Goal: Information Seeking & Learning: Learn about a topic

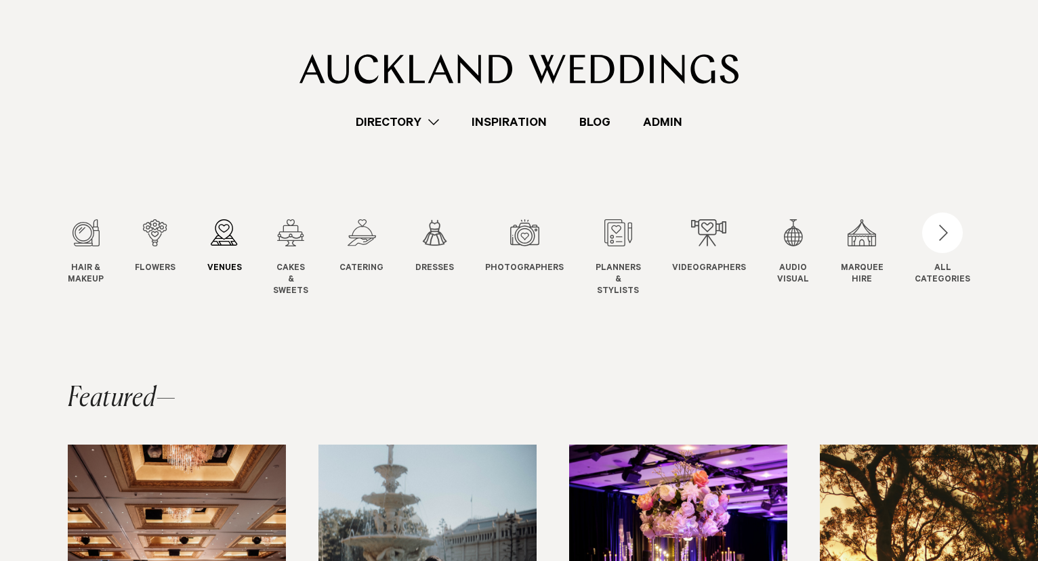
click at [240, 239] on div "3 / 12" at bounding box center [224, 232] width 35 height 27
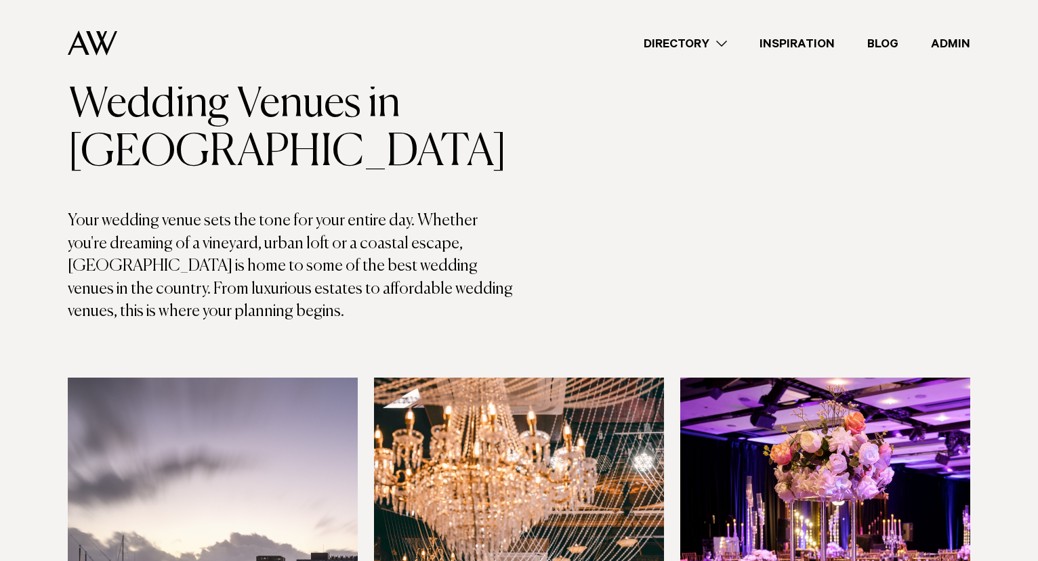
scroll to position [5647, 0]
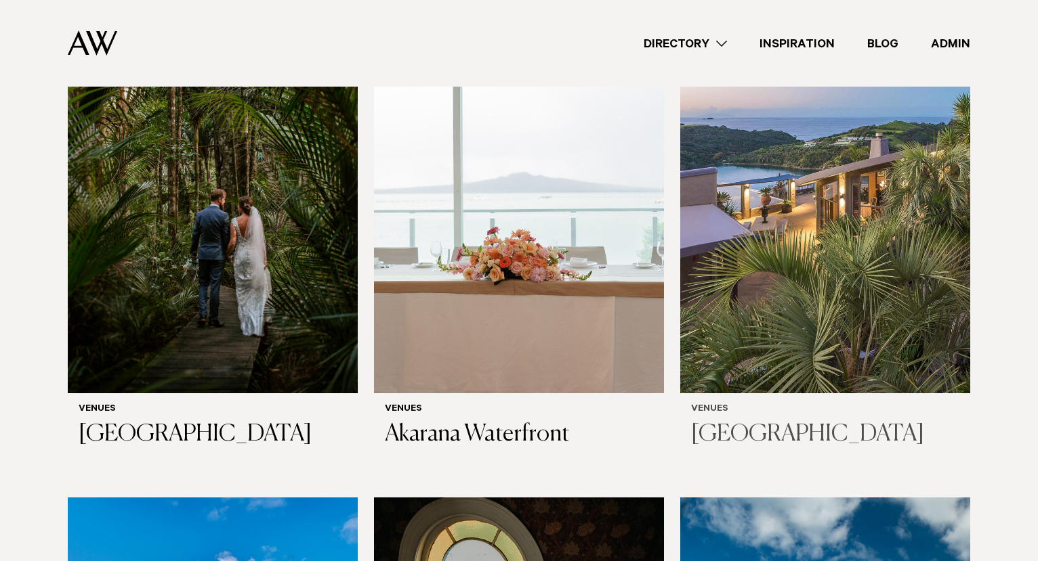
click at [754, 183] on img at bounding box center [825, 199] width 290 height 389
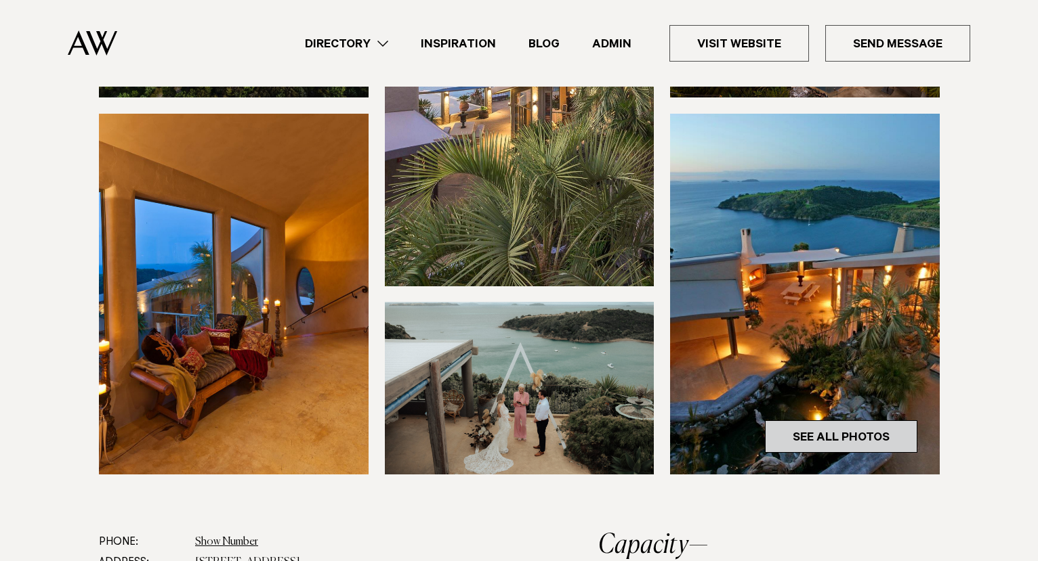
scroll to position [328, 0]
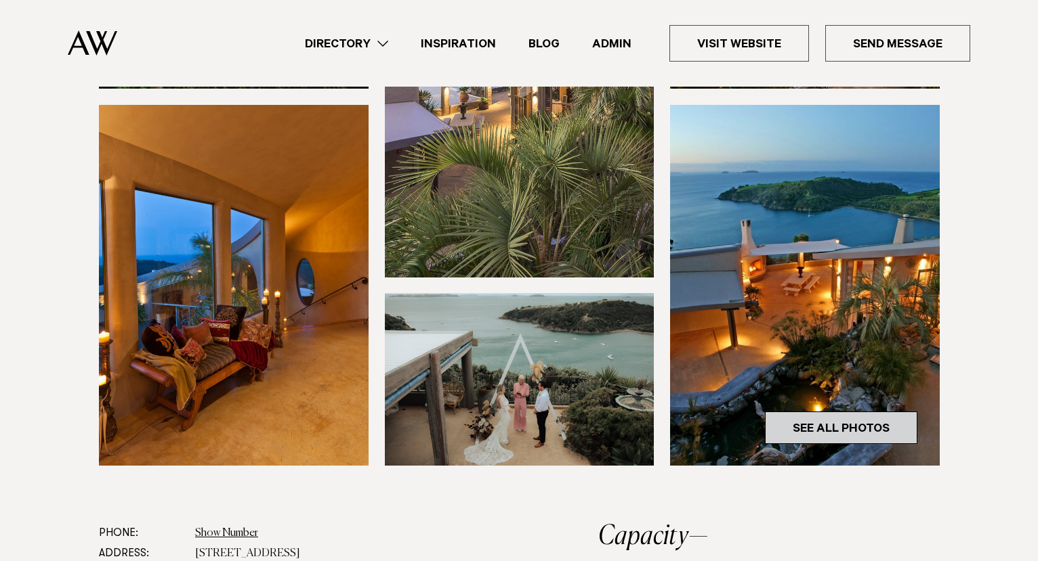
click at [828, 435] on link "See All Photos" at bounding box center [841, 428] width 152 height 33
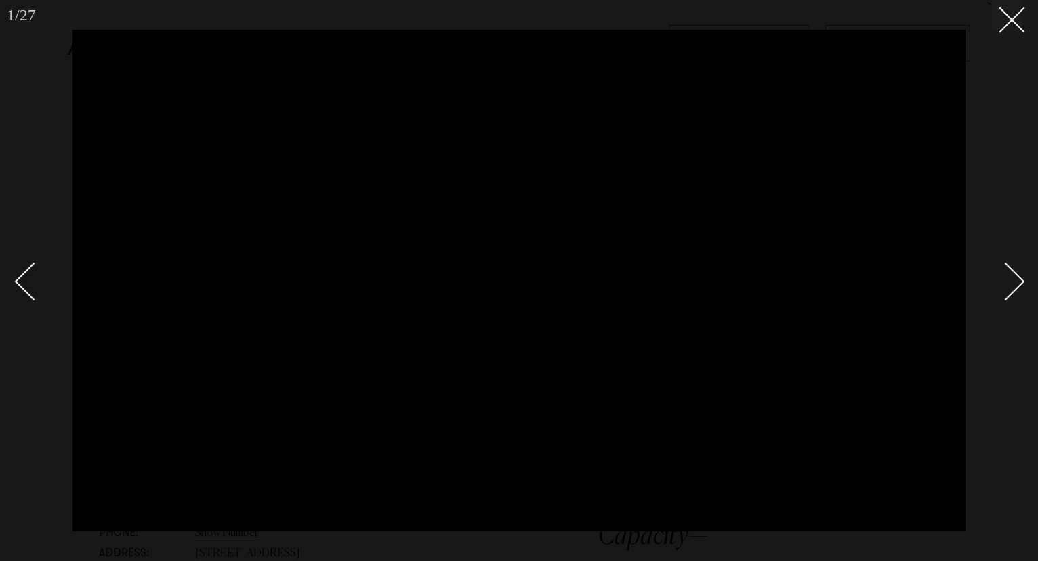
click at [1006, 275] on div "Next slide" at bounding box center [1005, 281] width 39 height 39
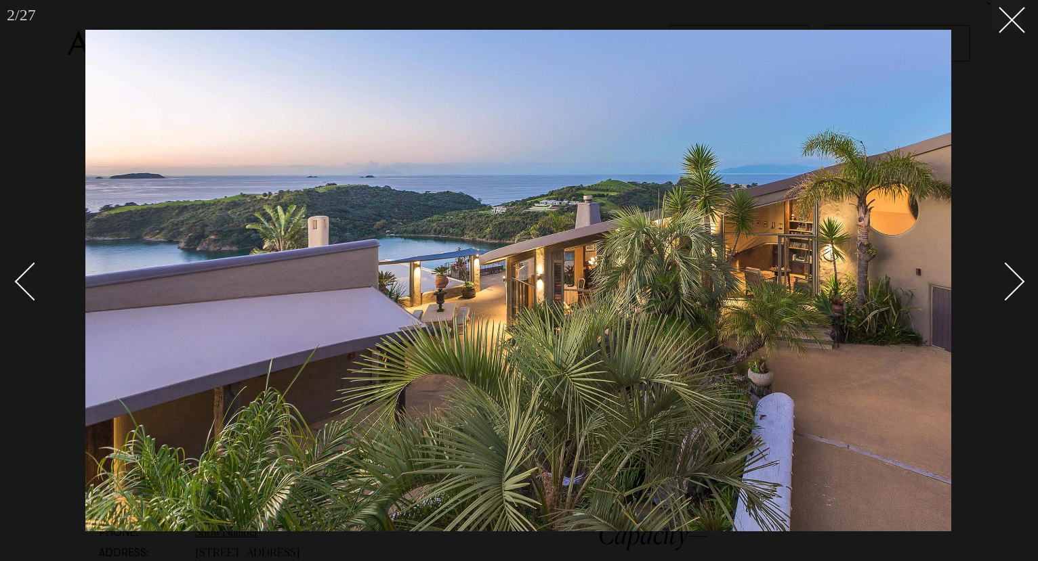
click at [1006, 275] on div "Next slide" at bounding box center [1005, 281] width 39 height 39
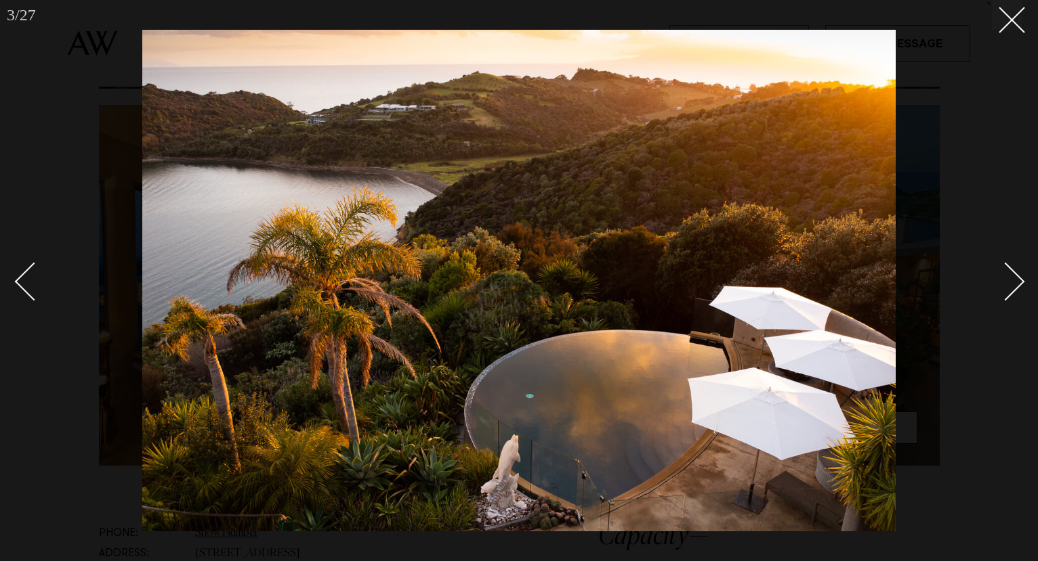
click at [1006, 275] on div "Next slide" at bounding box center [1005, 281] width 39 height 39
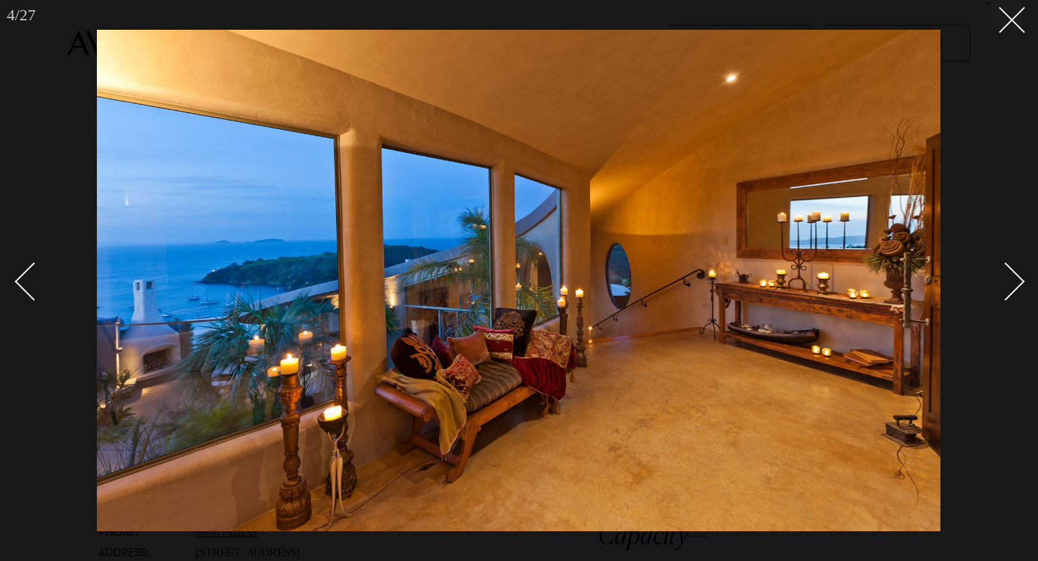
click at [1006, 275] on div "Next slide" at bounding box center [1005, 281] width 39 height 39
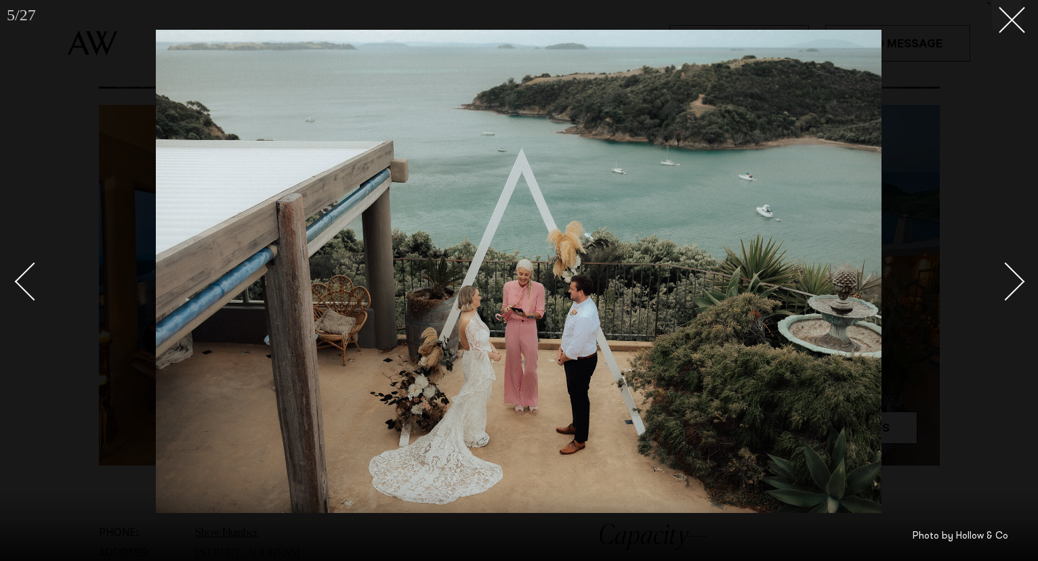
click at [1007, 282] on div "Next slide" at bounding box center [1005, 281] width 39 height 39
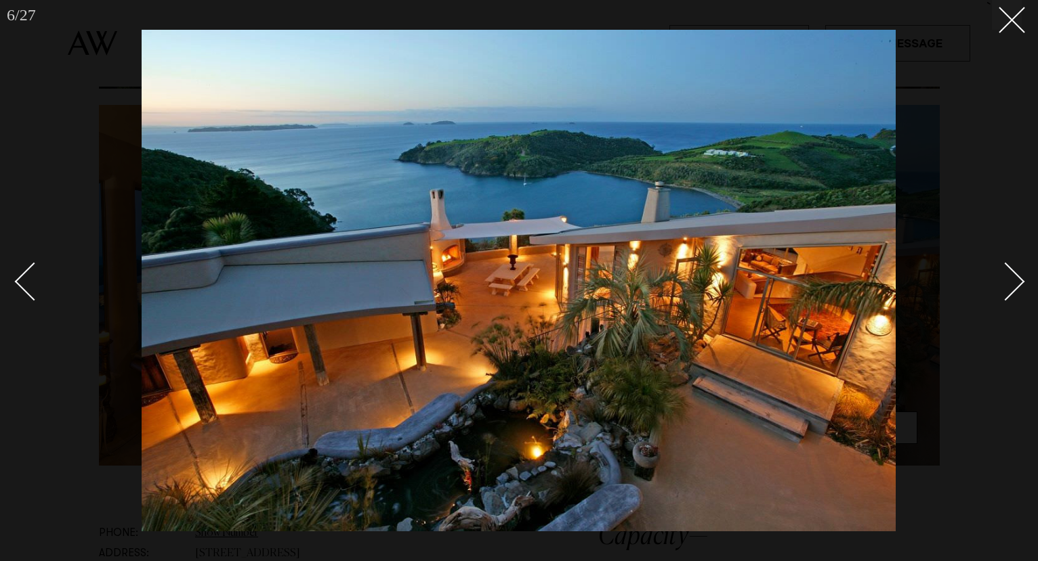
click at [1007, 282] on div "Next slide" at bounding box center [1005, 281] width 39 height 39
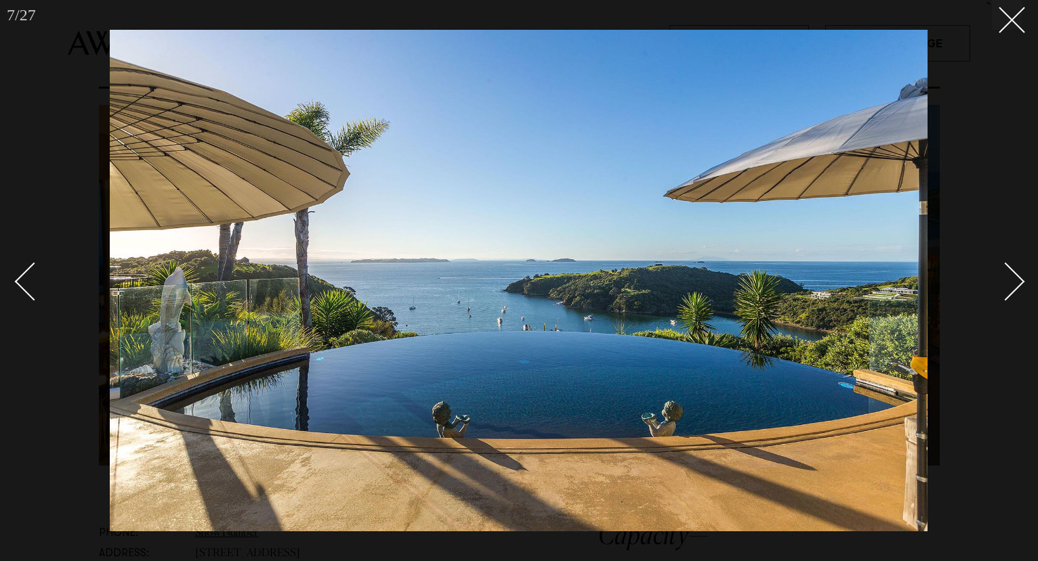
click at [1007, 282] on div "Next slide" at bounding box center [1005, 281] width 39 height 39
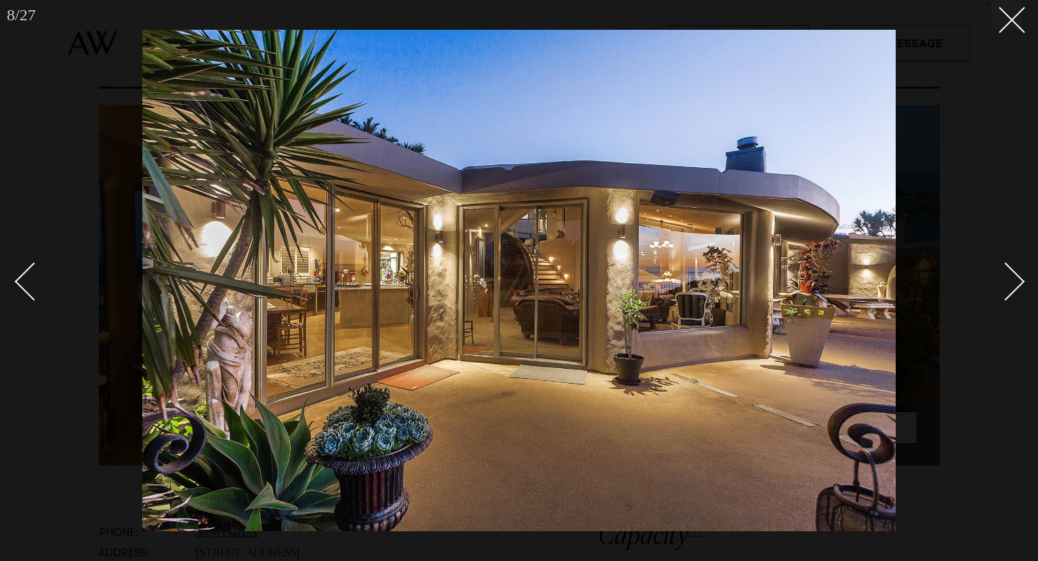
click at [1007, 282] on div "Next slide" at bounding box center [1005, 281] width 39 height 39
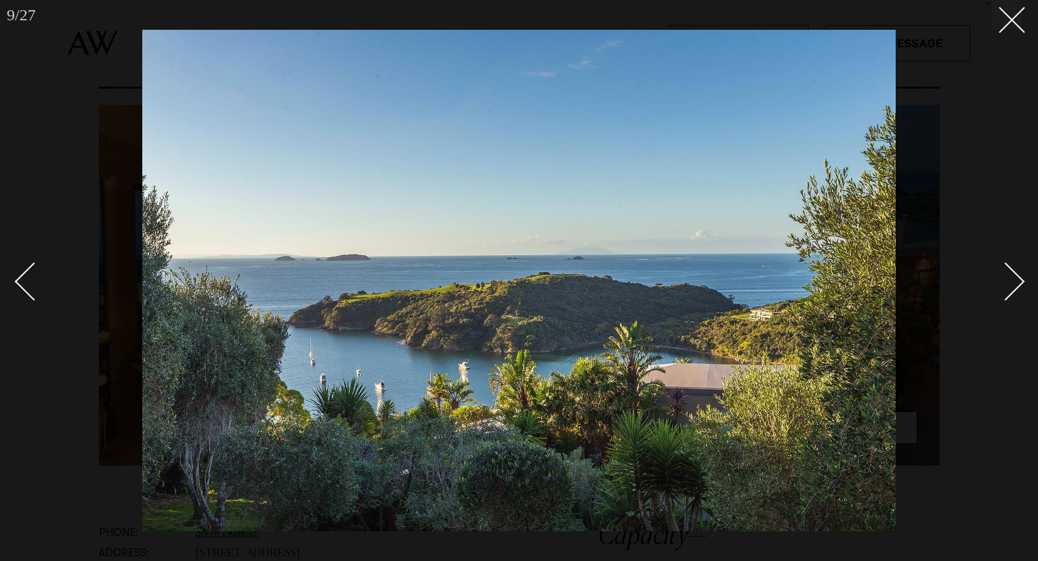
click at [1007, 282] on div "Next slide" at bounding box center [1005, 281] width 39 height 39
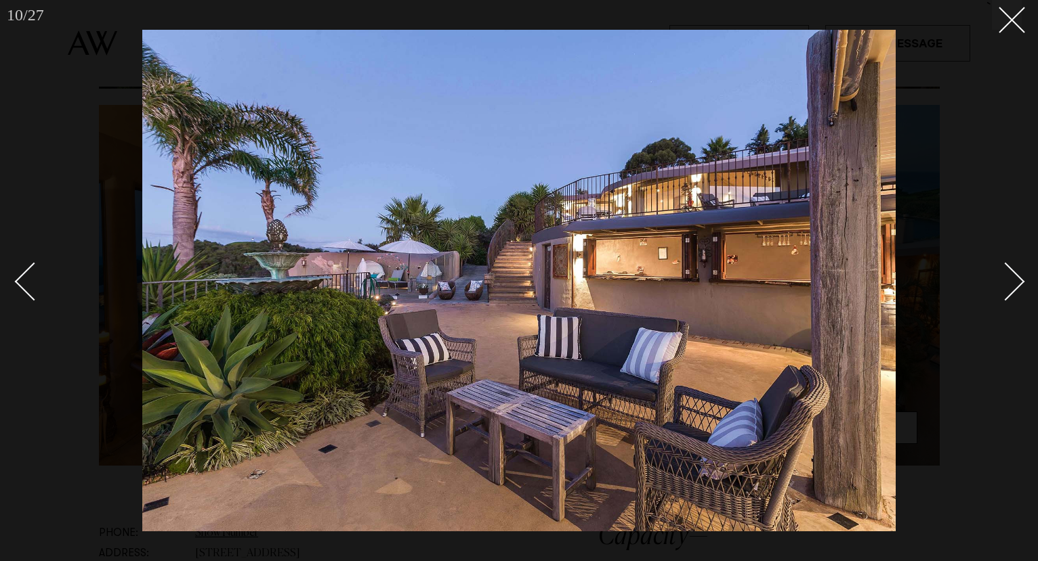
click at [1007, 282] on div "Next slide" at bounding box center [1005, 281] width 39 height 39
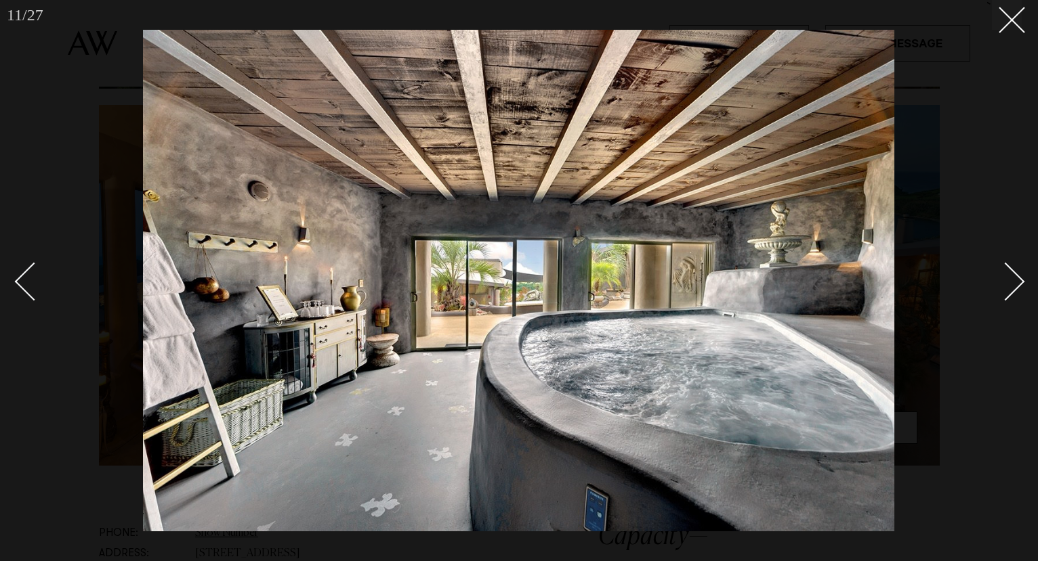
click at [1015, 291] on link at bounding box center [997, 281] width 47 height 68
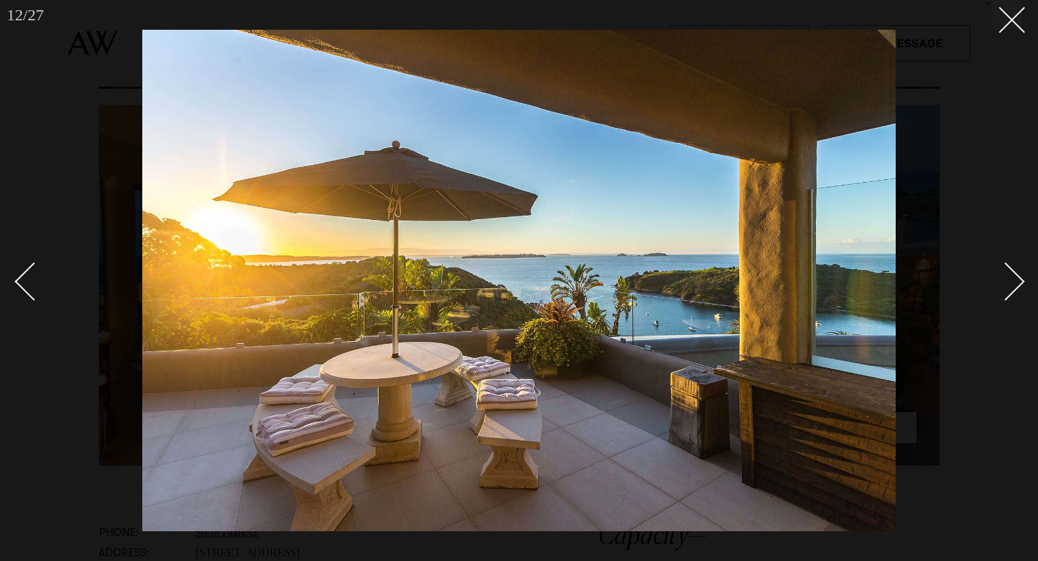
click at [1015, 291] on link at bounding box center [997, 281] width 47 height 68
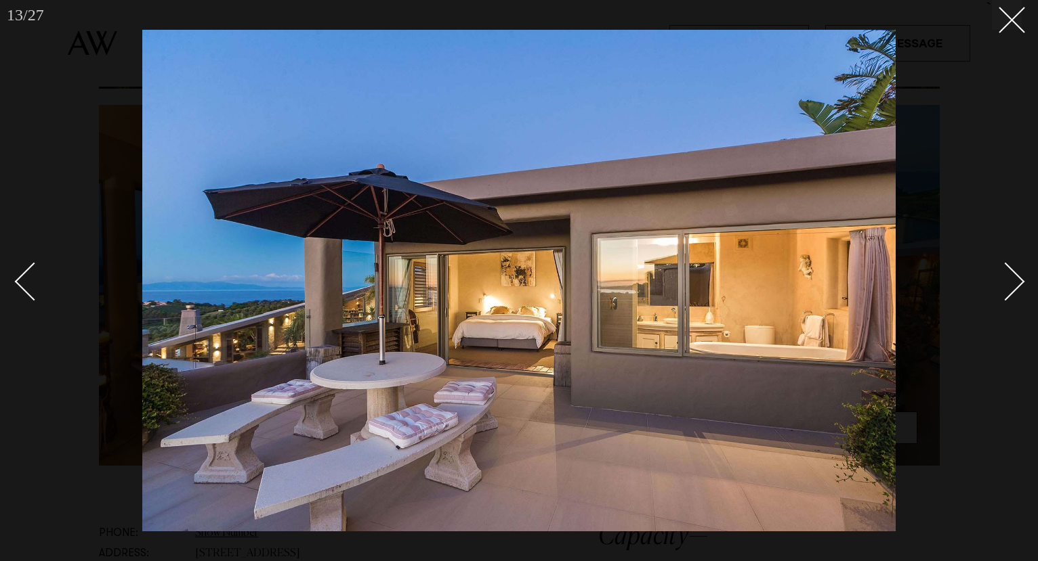
click at [1015, 291] on link at bounding box center [997, 281] width 47 height 68
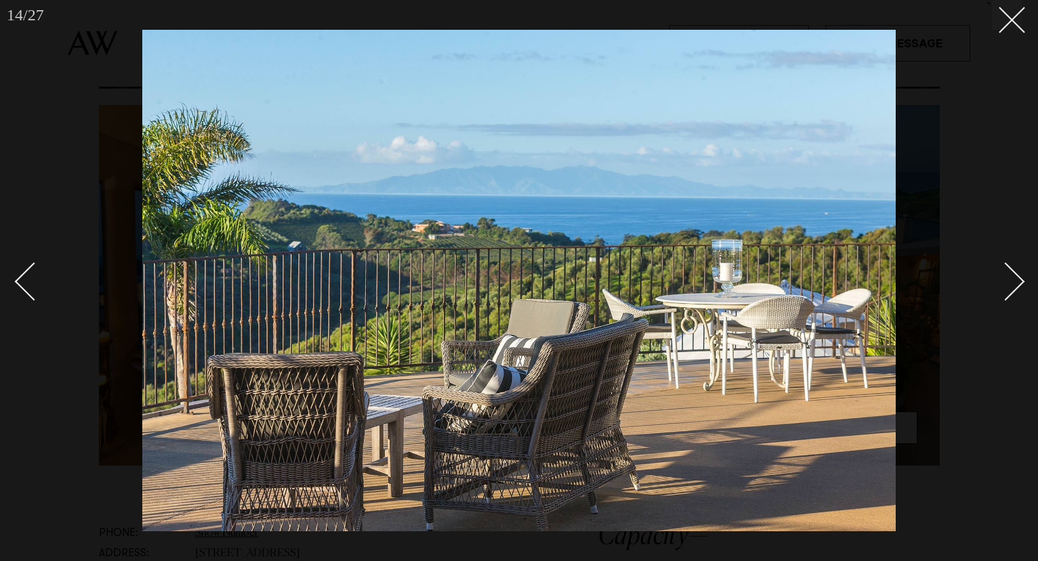
click at [1015, 291] on link at bounding box center [997, 281] width 47 height 68
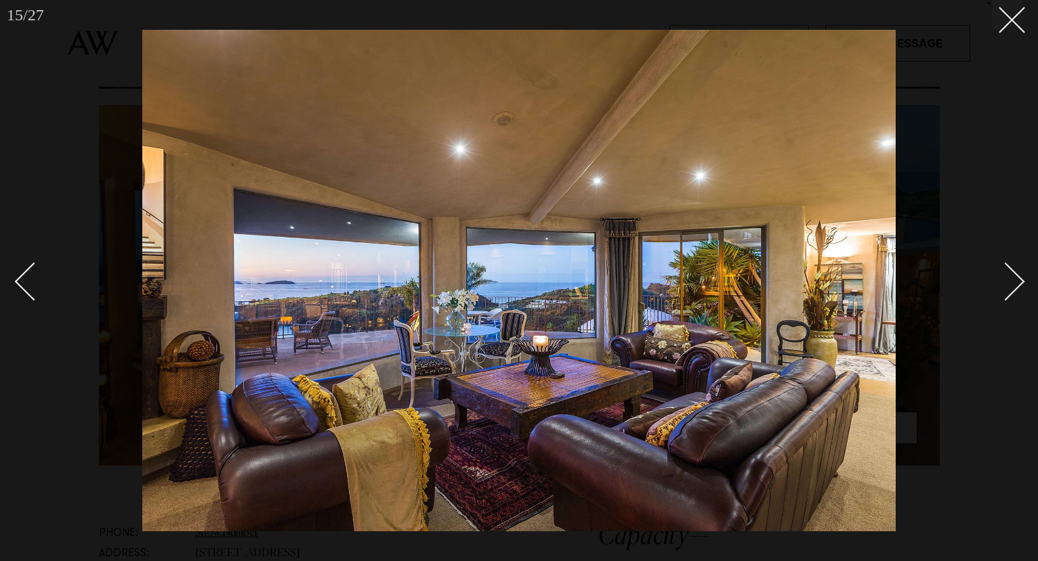
click at [1015, 291] on link at bounding box center [997, 281] width 47 height 68
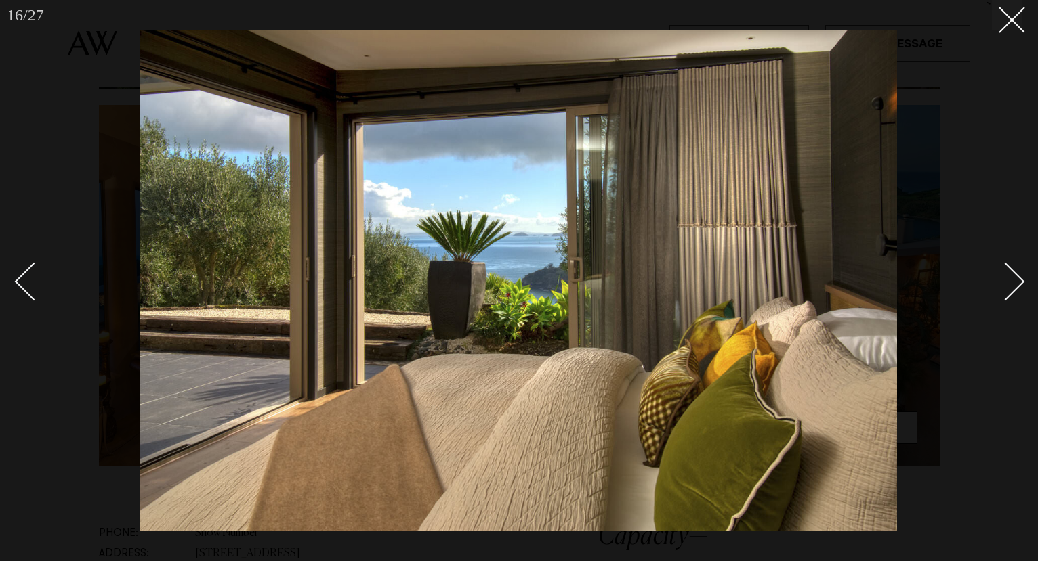
click at [1015, 291] on link at bounding box center [997, 281] width 47 height 68
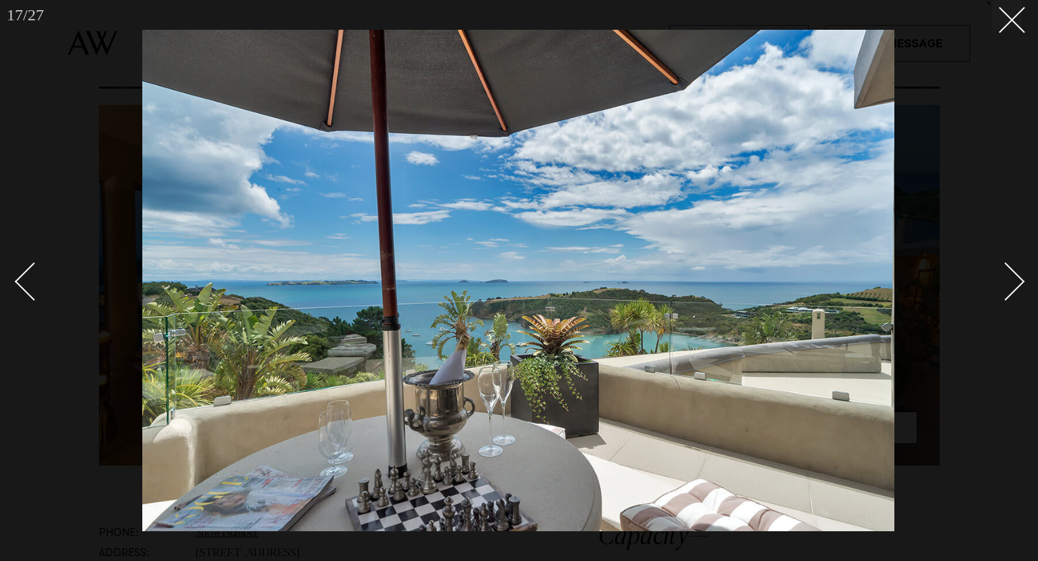
click at [1015, 291] on link at bounding box center [997, 281] width 47 height 68
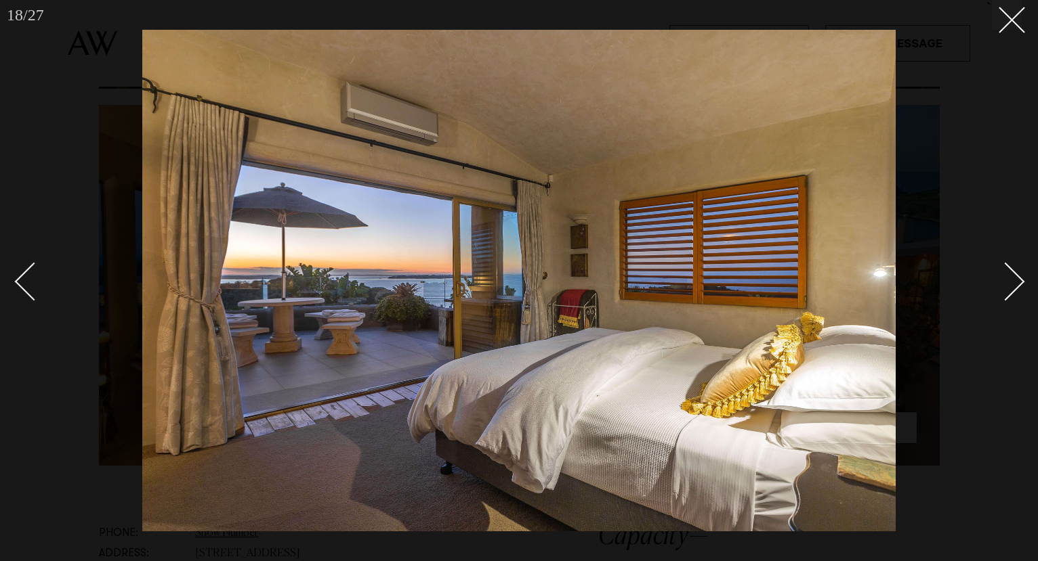
click at [1015, 291] on link at bounding box center [997, 281] width 47 height 68
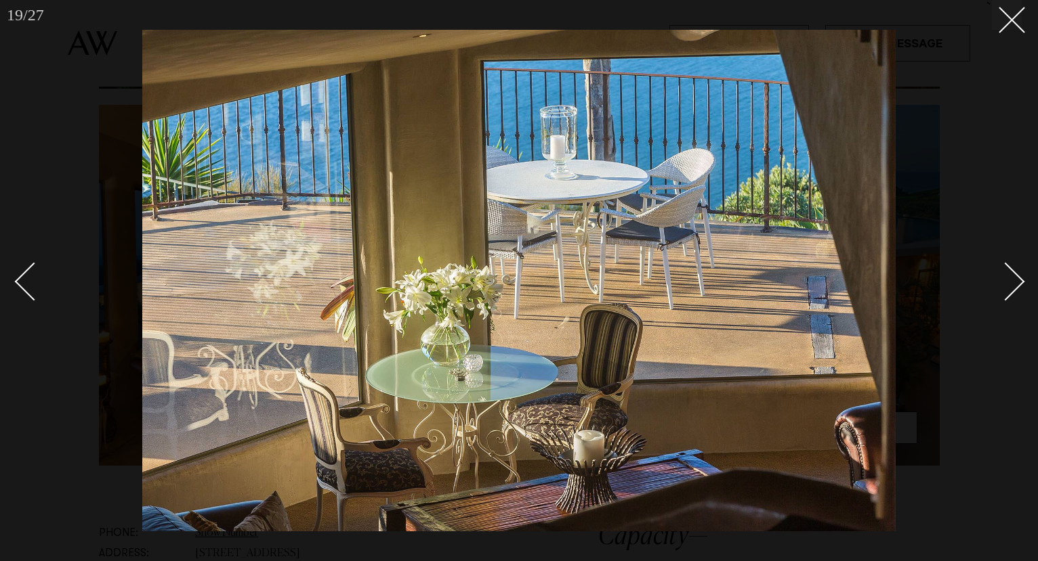
click at [1015, 291] on link at bounding box center [997, 281] width 47 height 68
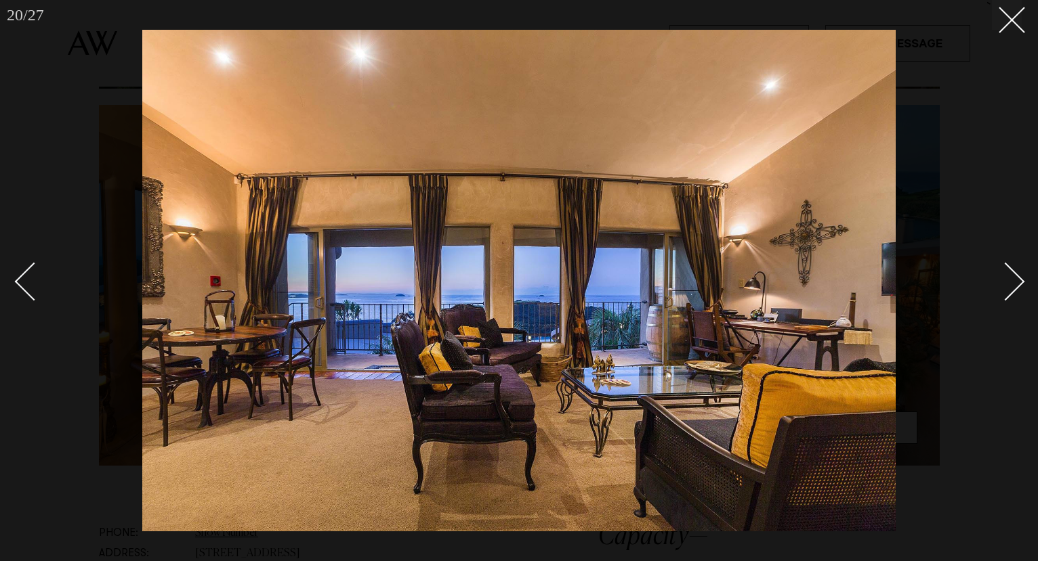
click at [1015, 291] on link at bounding box center [997, 281] width 47 height 68
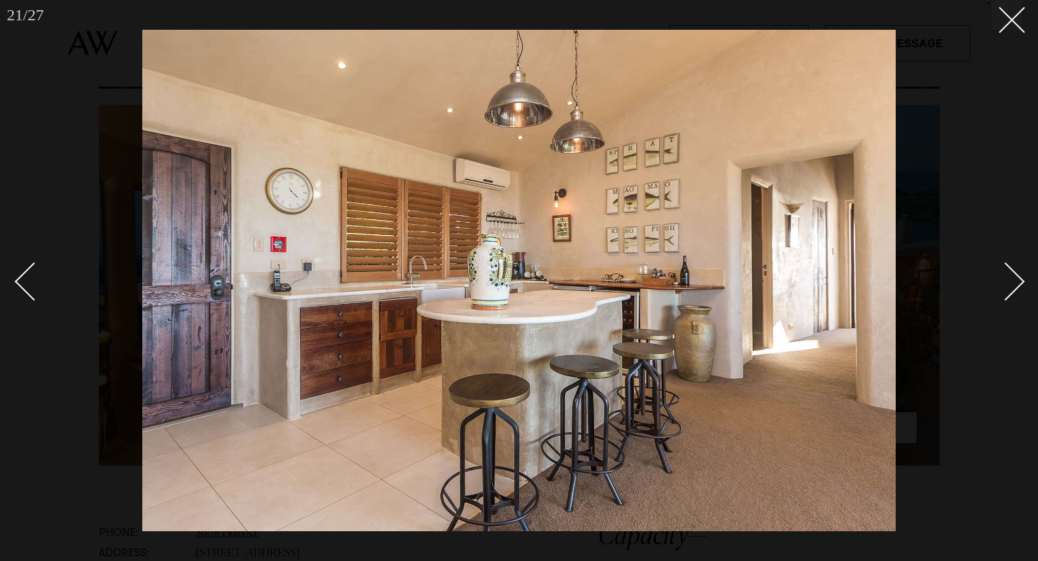
click at [1015, 291] on link at bounding box center [997, 281] width 47 height 68
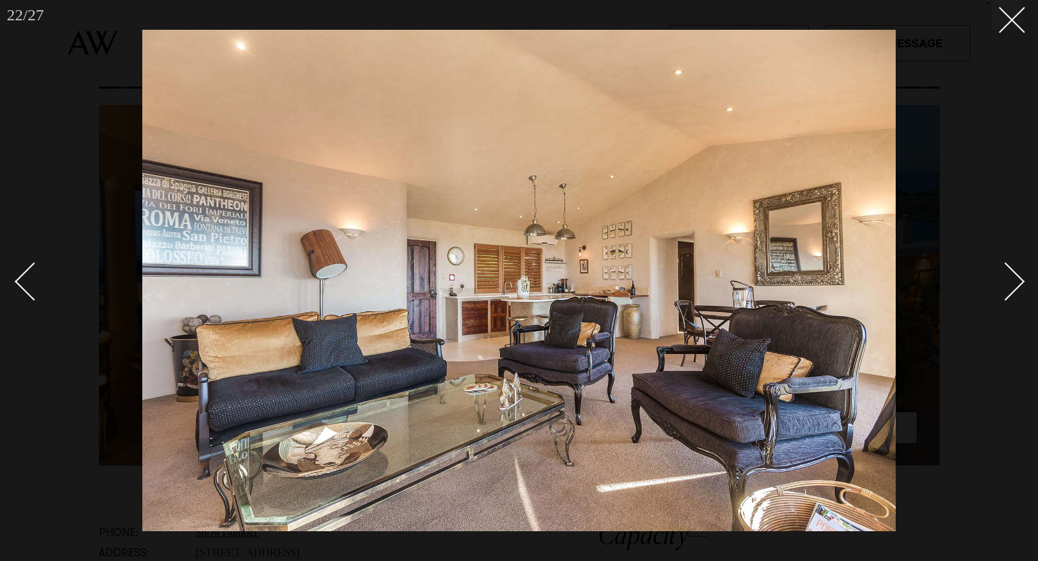
click at [1015, 293] on link at bounding box center [997, 281] width 47 height 68
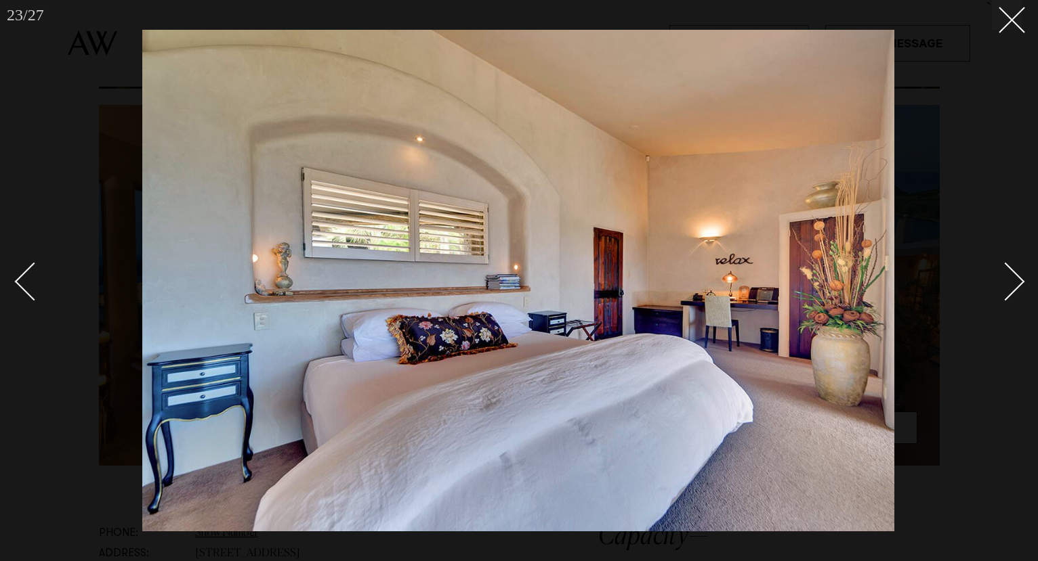
click at [1018, 286] on div "Next slide" at bounding box center [1005, 281] width 39 height 39
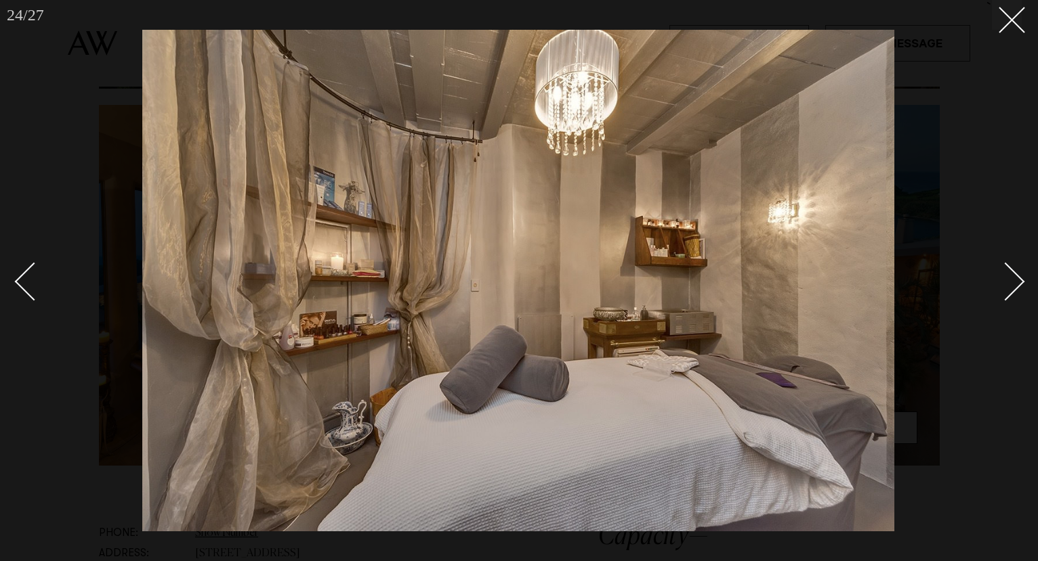
click at [1019, 286] on div "Next slide" at bounding box center [1005, 281] width 39 height 39
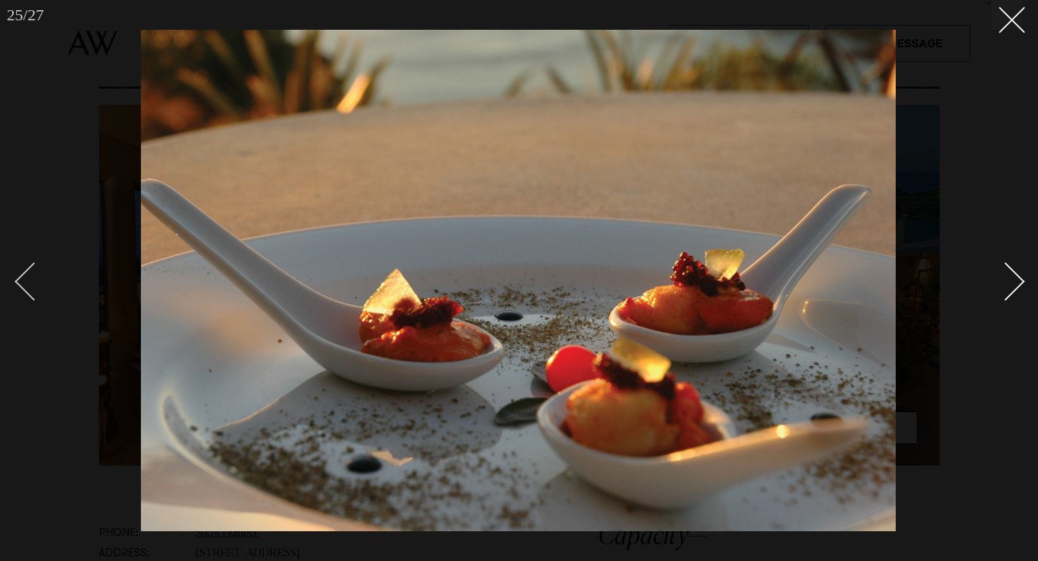
click at [20, 276] on div "Previous slide" at bounding box center [34, 281] width 39 height 39
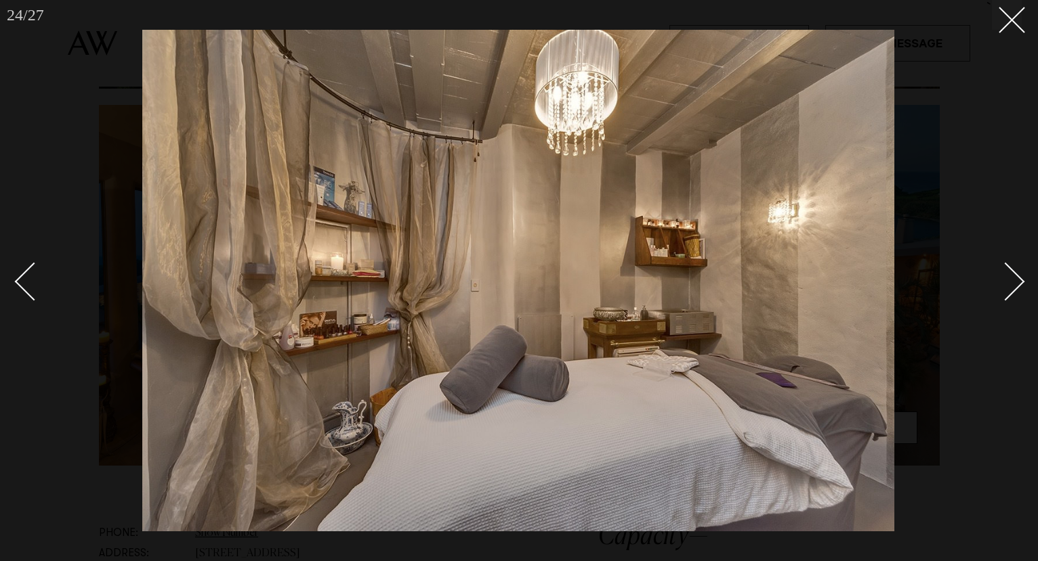
click at [1007, 277] on div "Next slide" at bounding box center [1005, 281] width 39 height 39
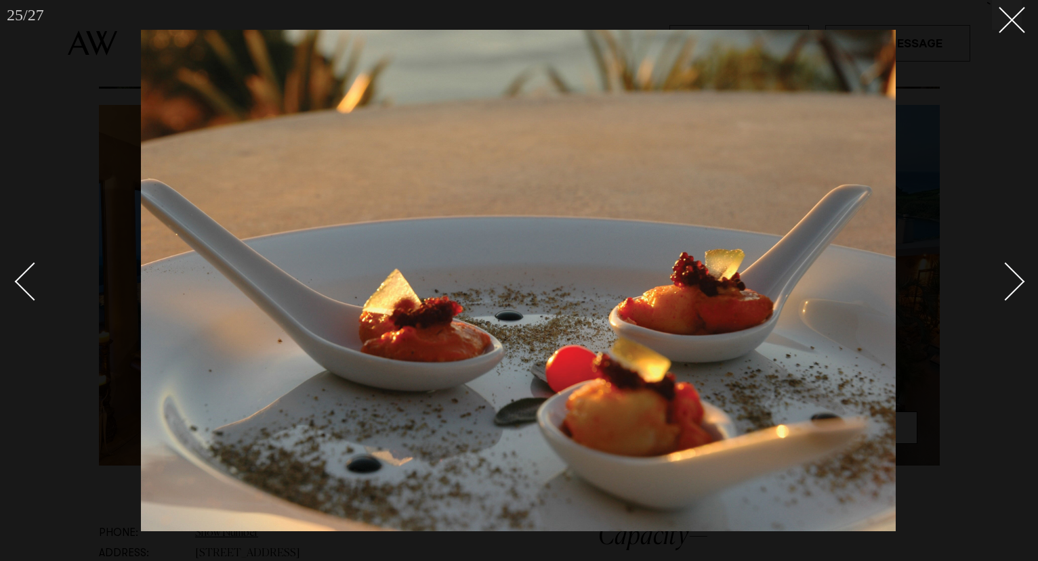
click at [1007, 277] on div "Next slide" at bounding box center [1005, 281] width 39 height 39
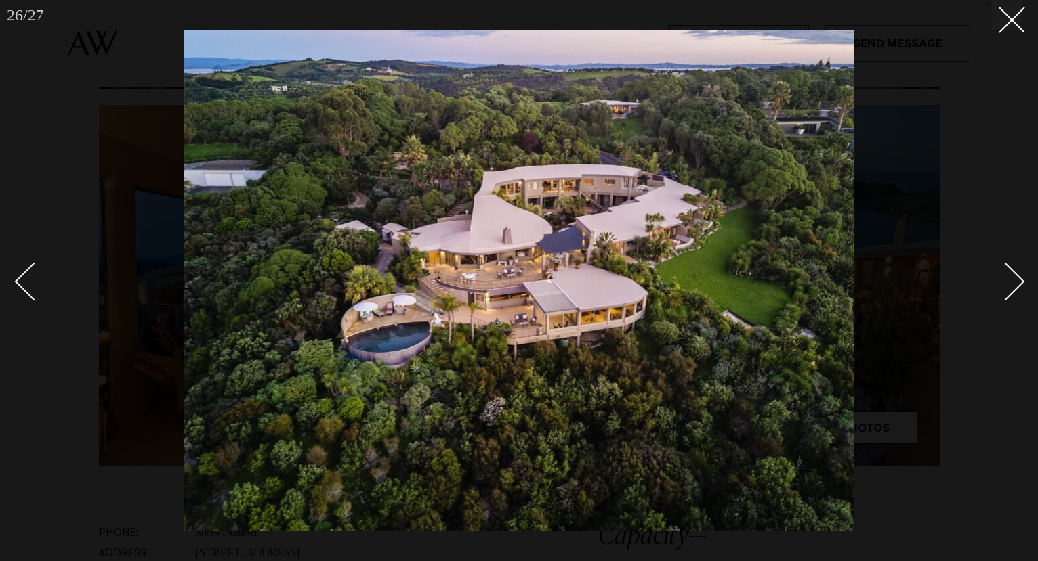
click at [1008, 277] on div "Next slide" at bounding box center [1005, 281] width 39 height 39
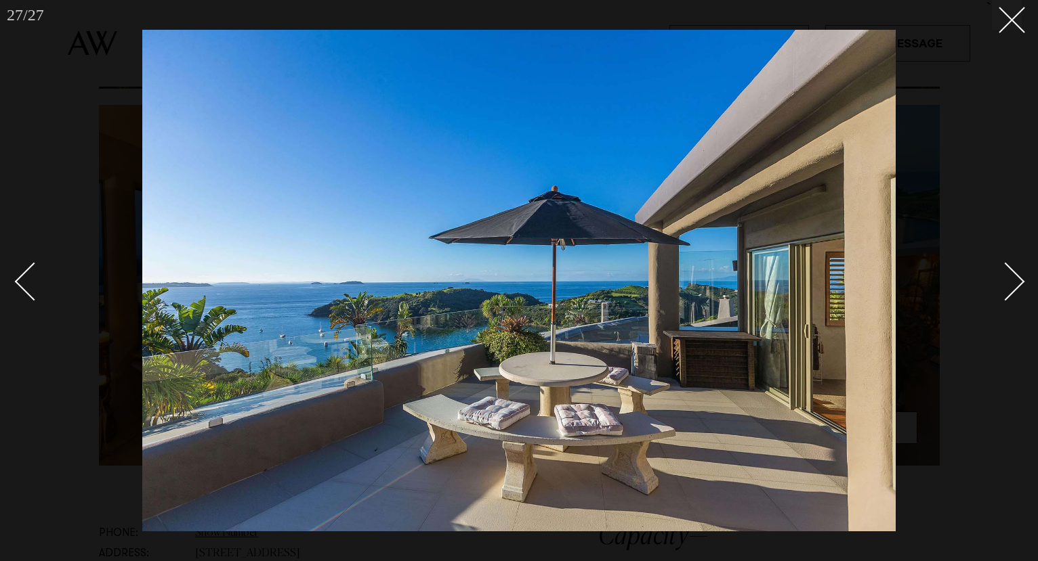
click at [1008, 277] on div "Next slide" at bounding box center [1005, 281] width 39 height 39
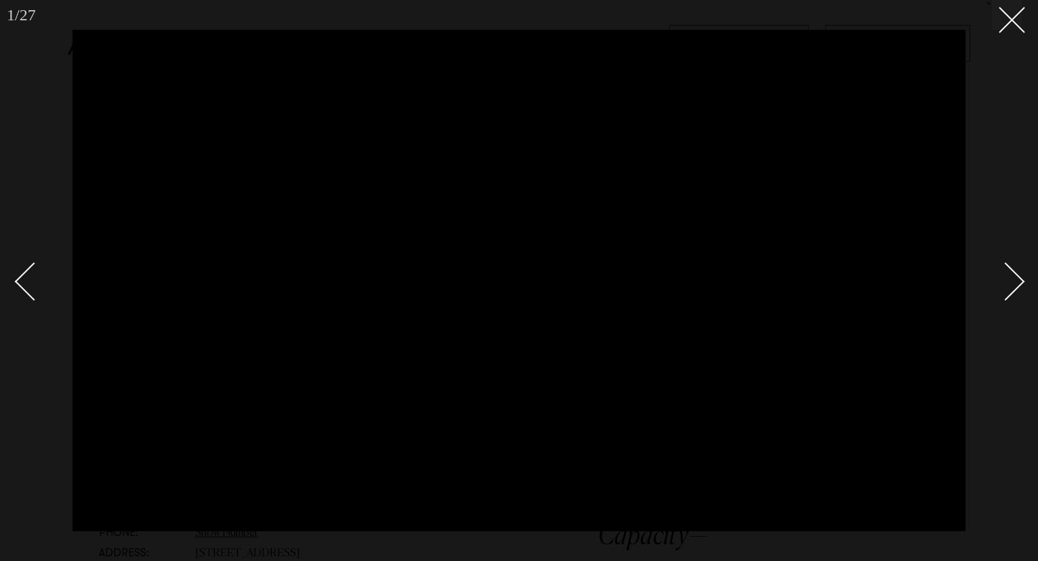
click at [1008, 277] on div "Next slide" at bounding box center [1005, 281] width 39 height 39
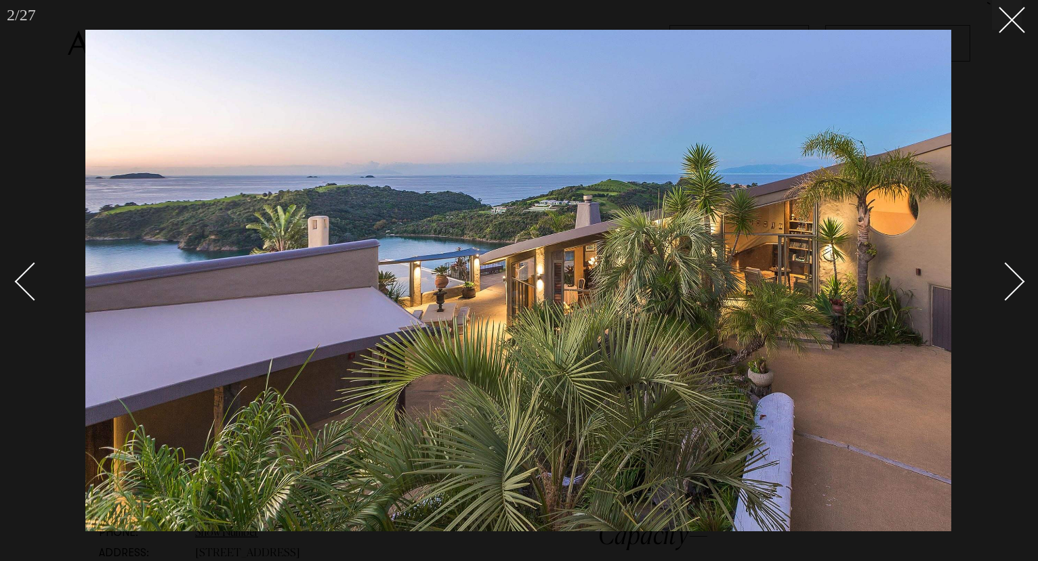
click at [1008, 277] on div "Next slide" at bounding box center [1005, 281] width 39 height 39
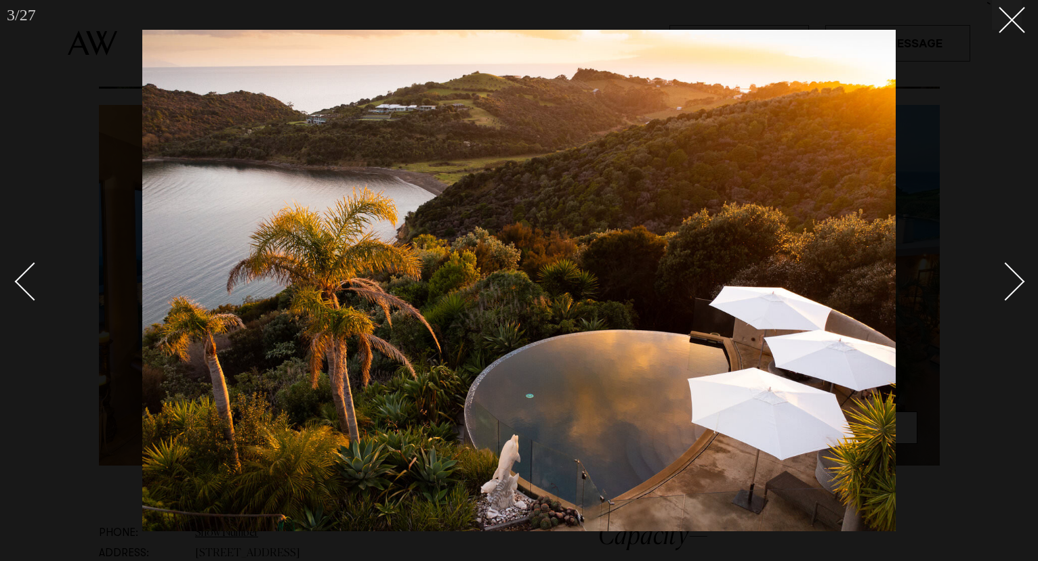
click at [1019, 284] on div "Next slide" at bounding box center [1005, 281] width 39 height 39
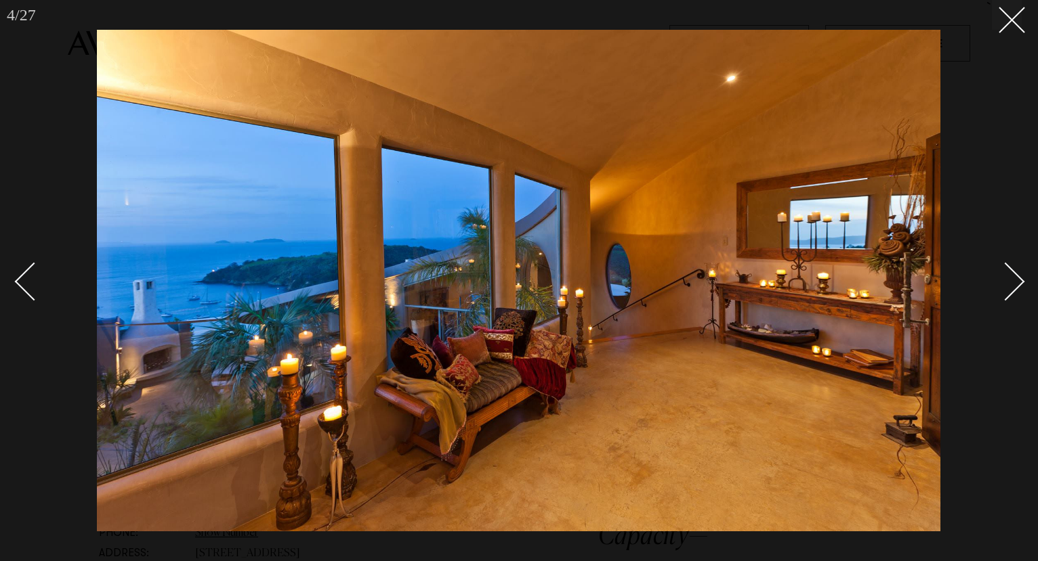
click at [1015, 284] on div "Next slide" at bounding box center [1005, 281] width 39 height 39
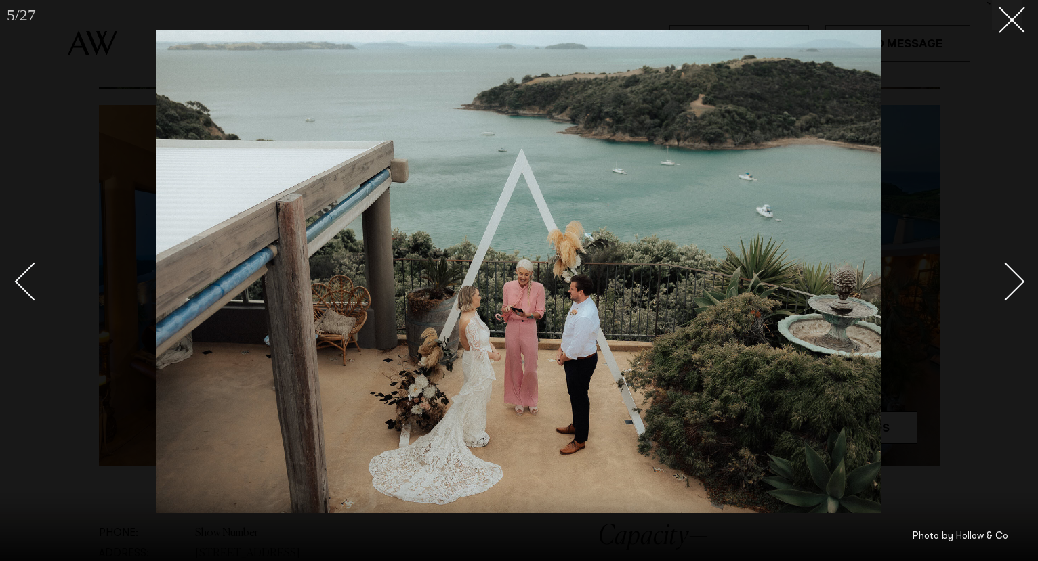
click at [1015, 284] on div "Next slide" at bounding box center [1005, 281] width 39 height 39
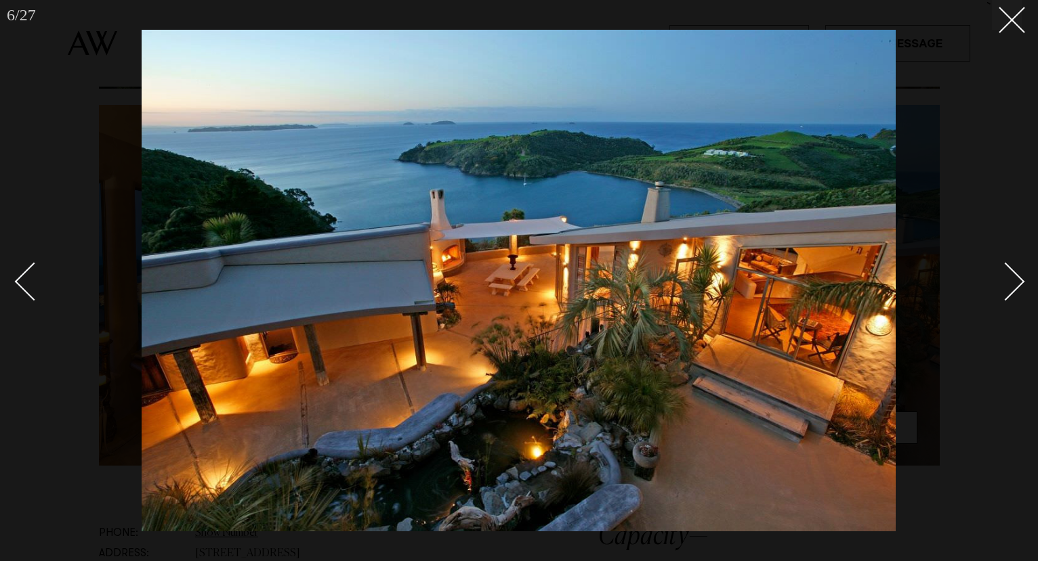
click at [1015, 284] on div "Next slide" at bounding box center [1005, 281] width 39 height 39
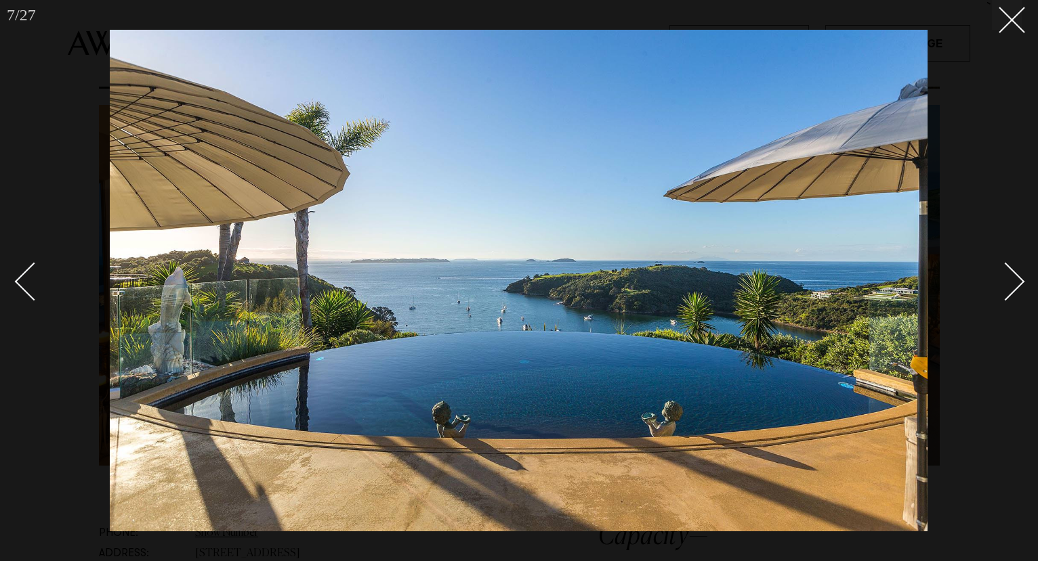
click at [1002, 276] on div "Next slide" at bounding box center [1005, 281] width 39 height 39
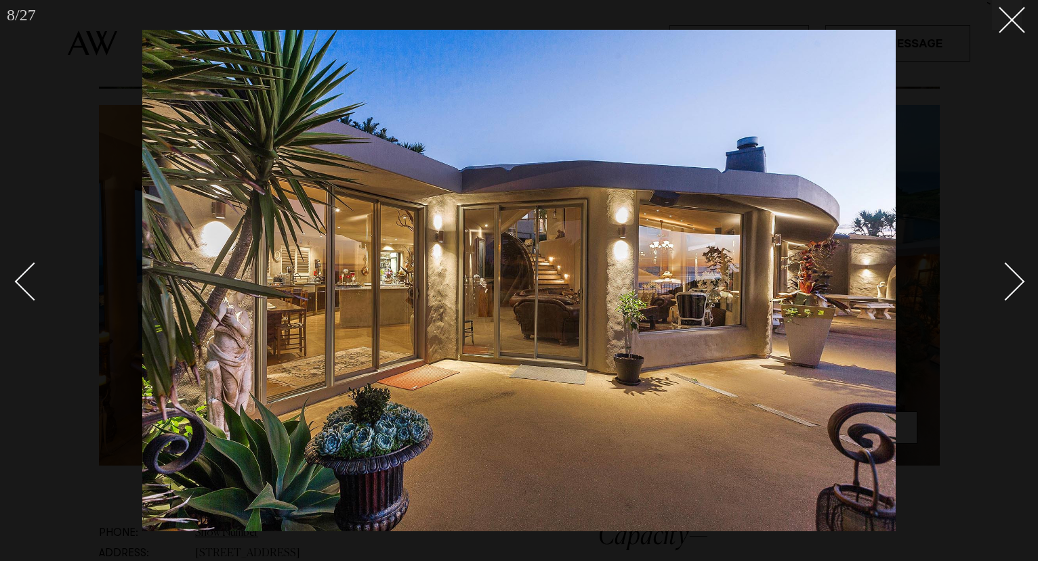
click at [1002, 276] on div "Next slide" at bounding box center [1005, 281] width 39 height 39
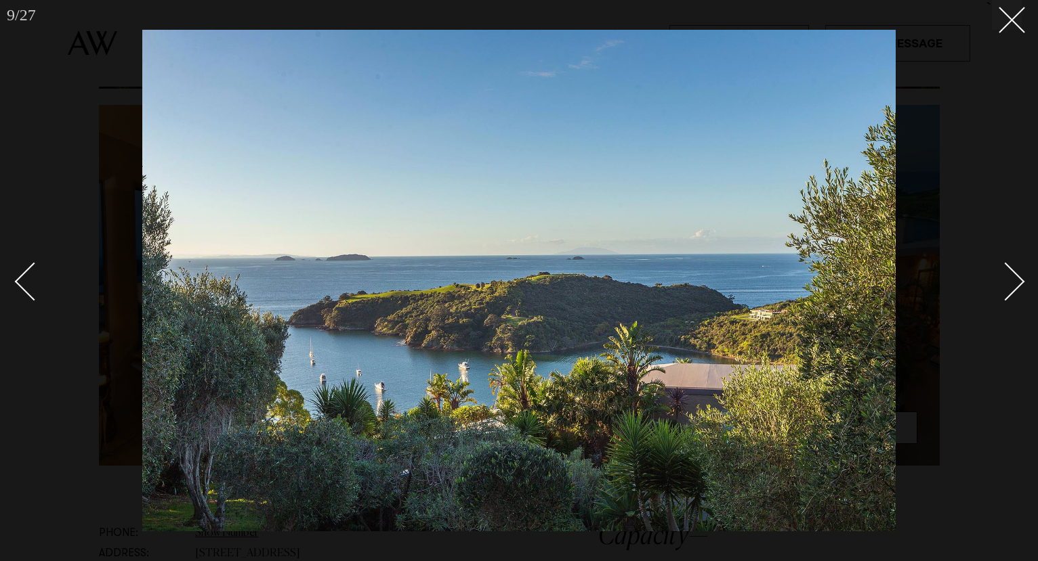
click at [1002, 276] on div "Next slide" at bounding box center [1005, 281] width 39 height 39
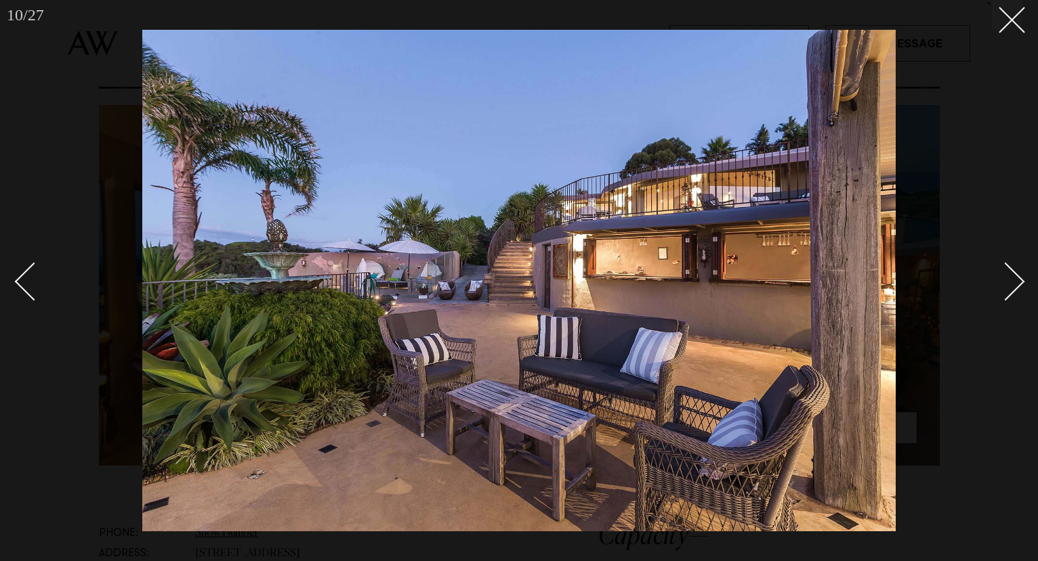
click at [1002, 276] on div "Next slide" at bounding box center [1005, 281] width 39 height 39
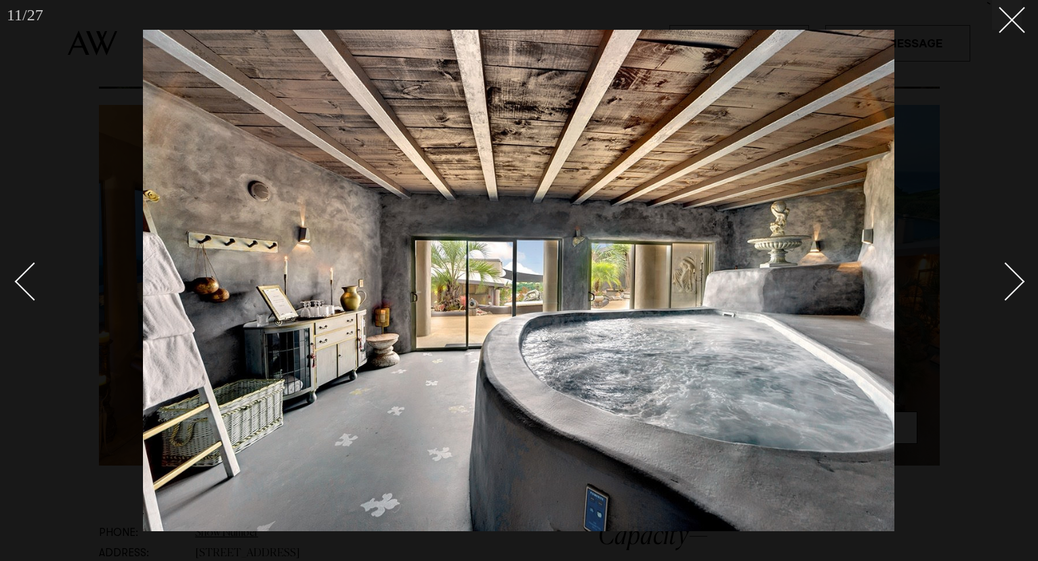
click at [1002, 276] on div "Next slide" at bounding box center [1005, 281] width 39 height 39
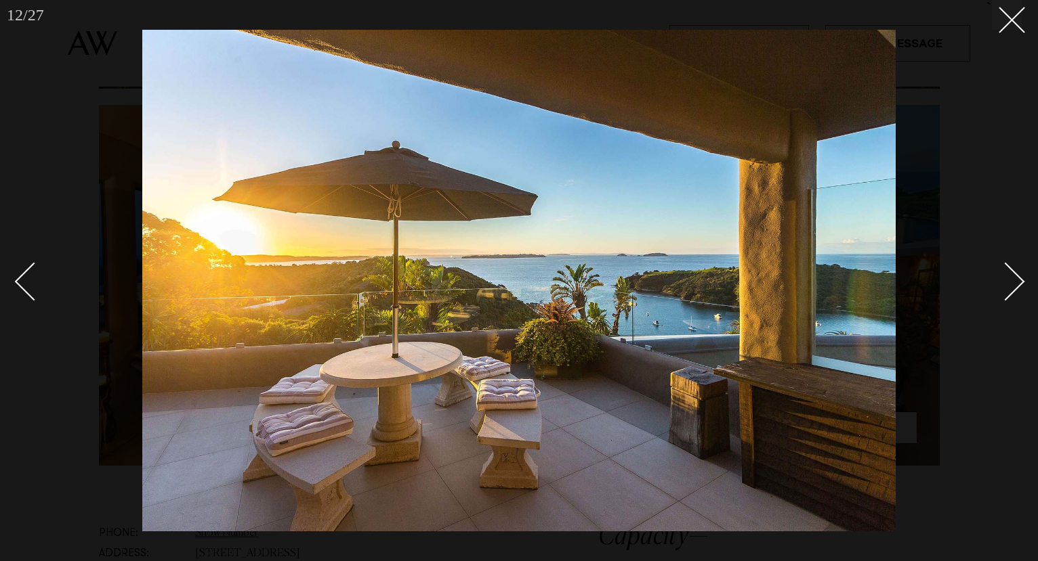
click at [1000, 274] on div "Next slide" at bounding box center [1005, 281] width 39 height 39
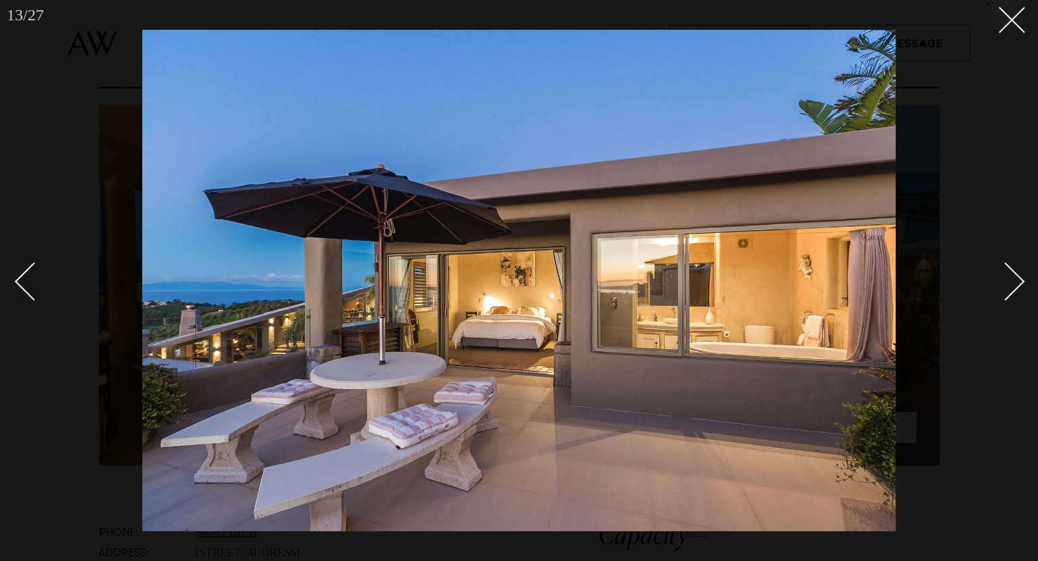
click at [1000, 274] on div "Next slide" at bounding box center [1005, 281] width 39 height 39
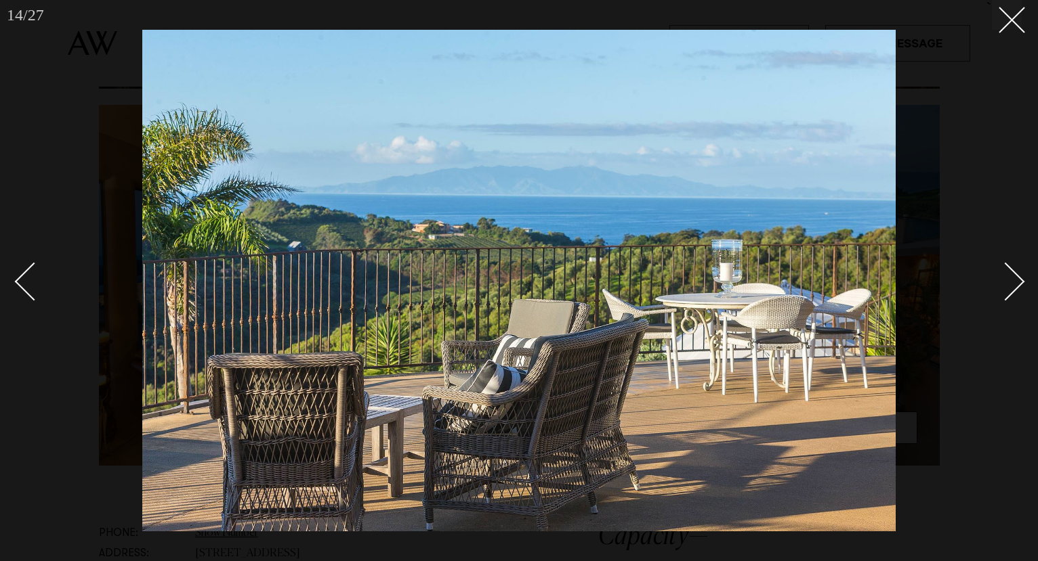
click at [1000, 274] on div "Next slide" at bounding box center [1005, 281] width 39 height 39
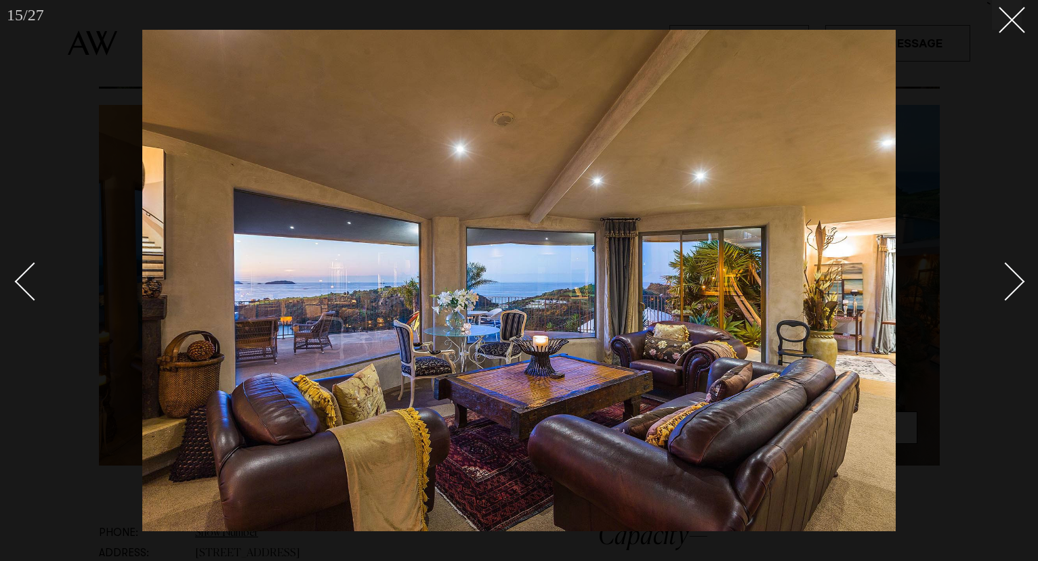
click at [1000, 274] on div "Next slide" at bounding box center [1005, 281] width 39 height 39
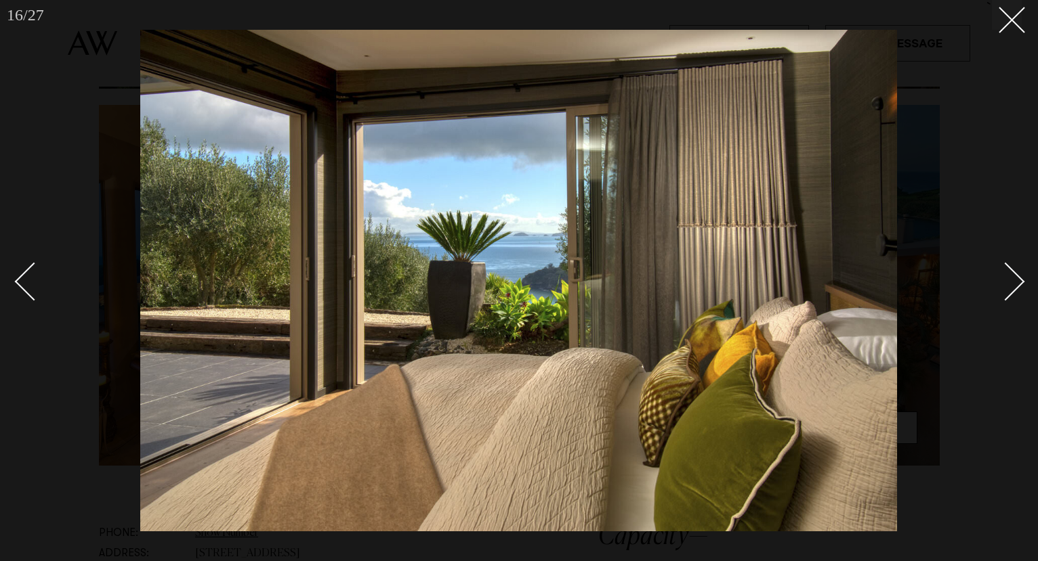
click at [1000, 274] on div "Next slide" at bounding box center [1005, 281] width 39 height 39
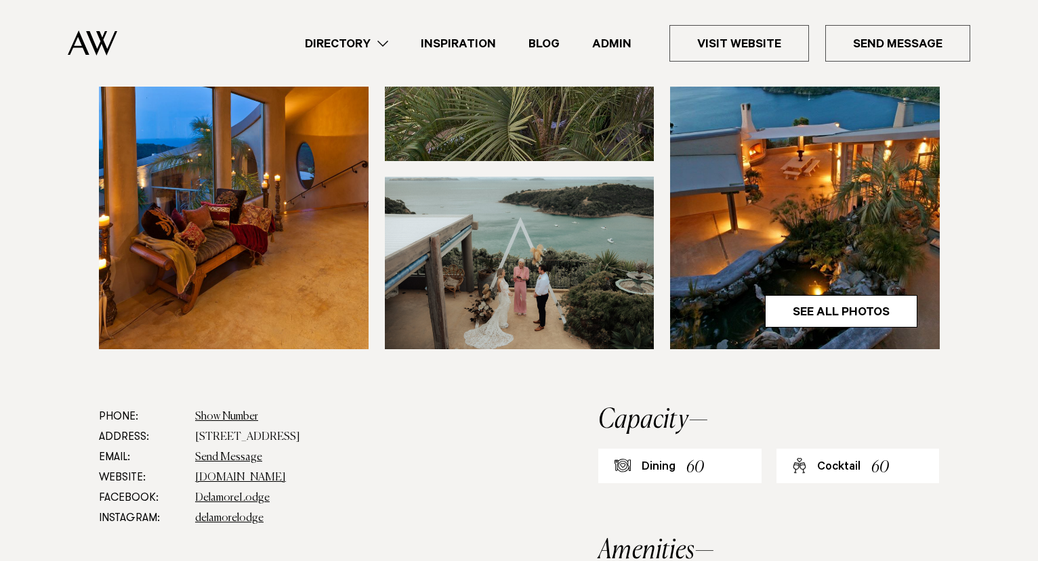
scroll to position [453, 0]
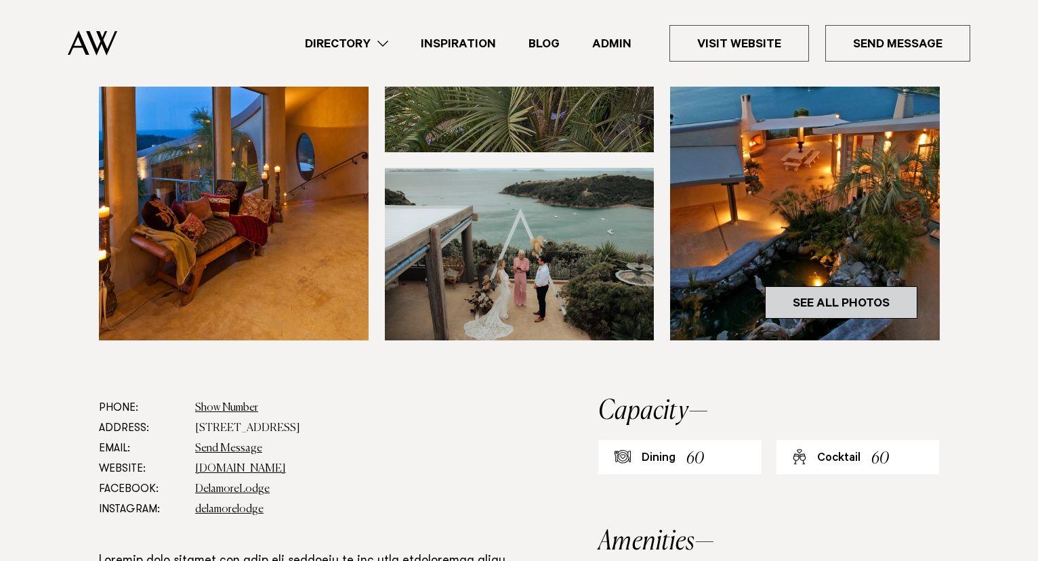
click at [800, 299] on link "See All Photos" at bounding box center [841, 302] width 152 height 33
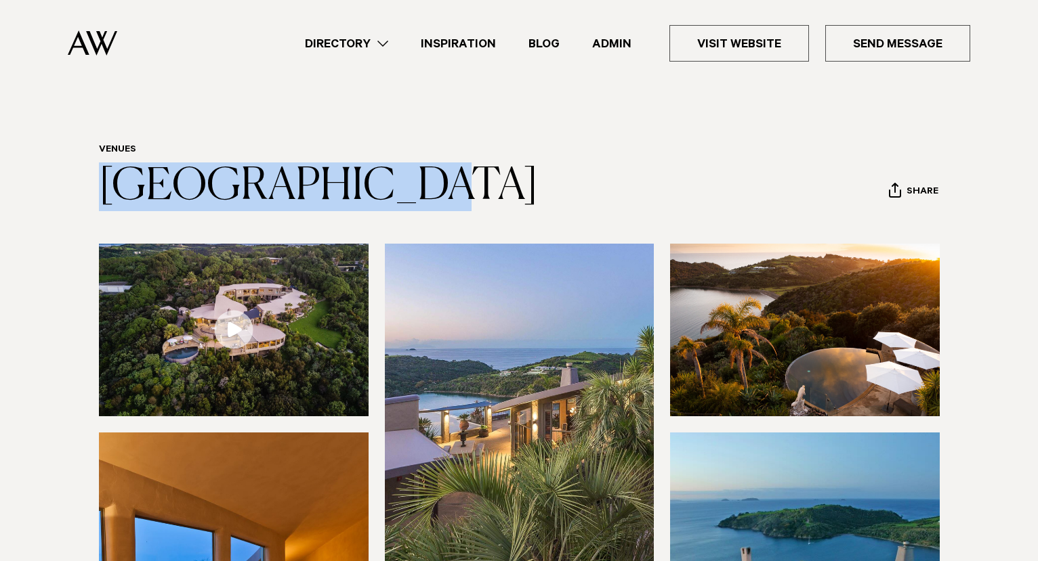
drag, startPoint x: 175, startPoint y: 207, endPoint x: 396, endPoint y: 197, distance: 221.0
click at [396, 196] on div "Venues Delamore Lodge Share Copy Link Email twitter" at bounding box center [519, 177] width 954 height 67
